Goal: Navigation & Orientation: Understand site structure

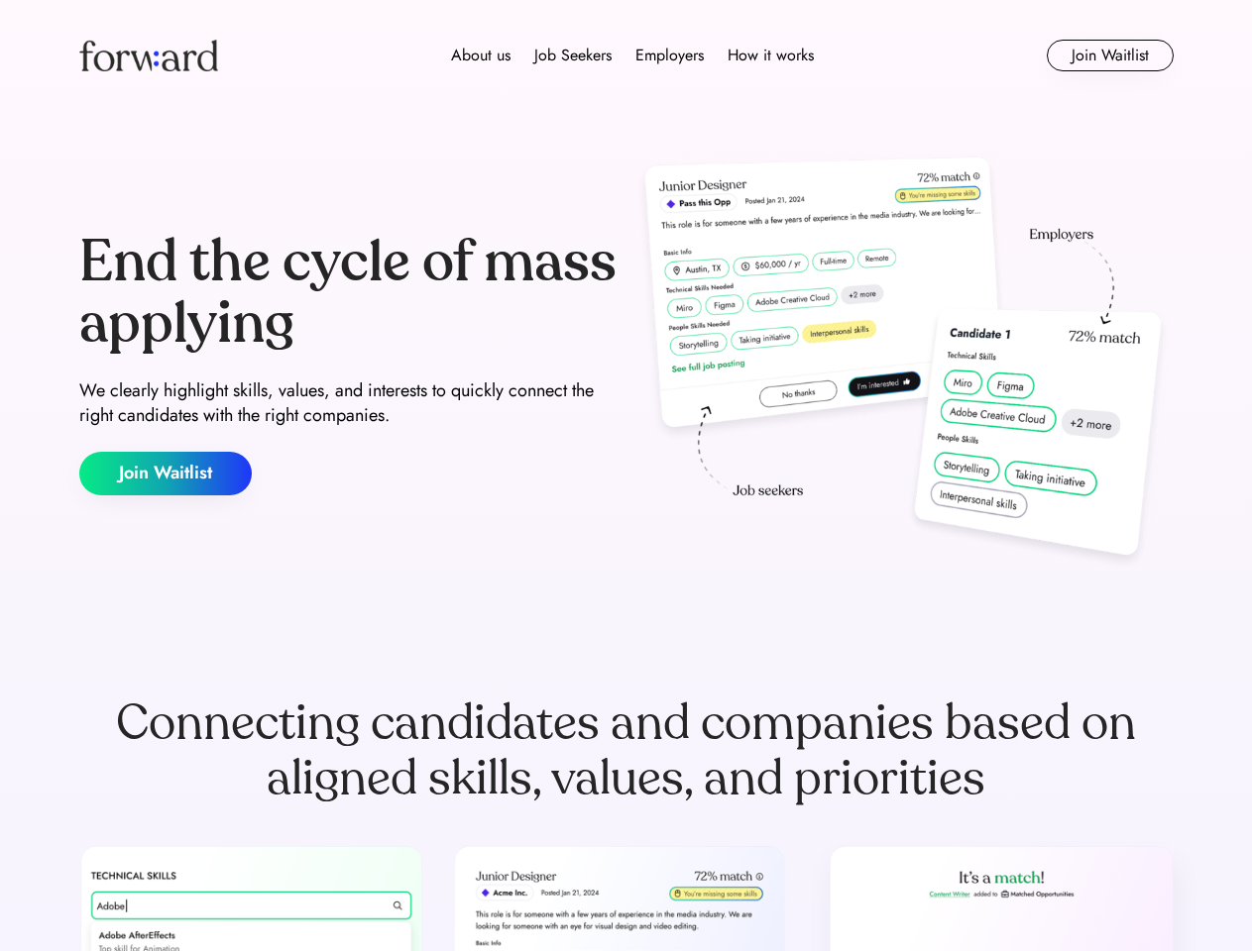
click at [625, 476] on div "End the cycle of mass applying We clearly highlight skills, values, and interes…" at bounding box center [626, 364] width 1094 height 426
click at [626, 56] on div "About us Job Seekers Employers How it works" at bounding box center [632, 56] width 781 height 24
click at [149, 56] on img at bounding box center [148, 56] width 139 height 32
click at [632, 56] on div "About us Job Seekers Employers How it works" at bounding box center [632, 56] width 781 height 24
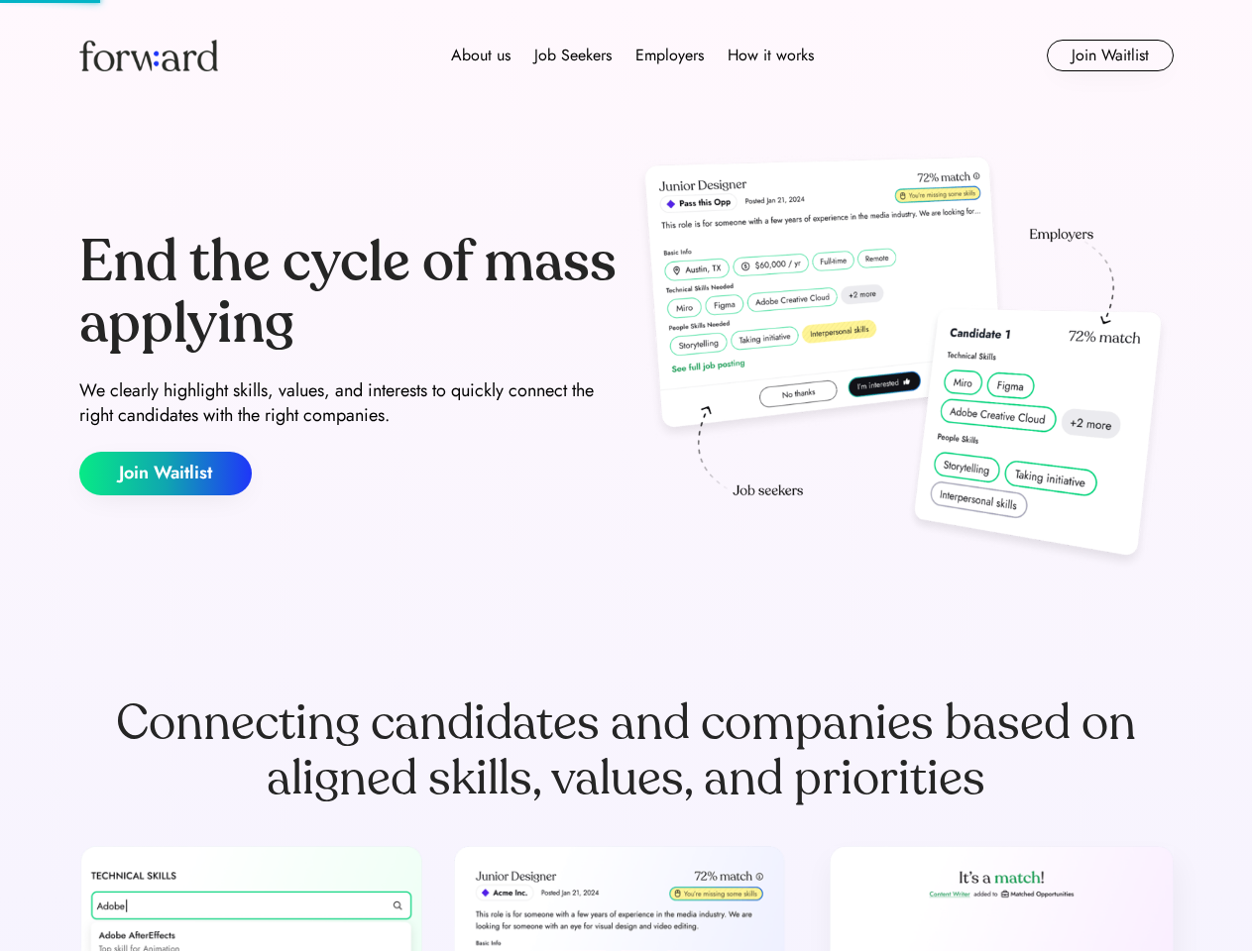
click at [481, 56] on div "About us" at bounding box center [480, 56] width 59 height 24
click at [573, 56] on div "Job Seekers" at bounding box center [572, 56] width 77 height 24
click at [669, 56] on div "Employers" at bounding box center [669, 56] width 68 height 24
click at [769, 56] on div "How it works" at bounding box center [770, 56] width 86 height 24
click at [1109, 56] on button "Join Waitlist" at bounding box center [1110, 56] width 127 height 32
